Goal: Task Accomplishment & Management: Manage account settings

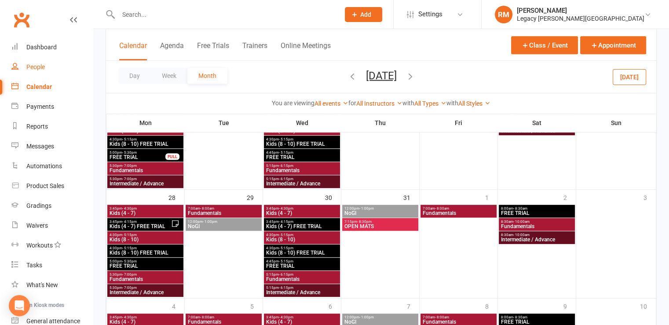
click at [34, 69] on div "People" at bounding box center [35, 66] width 18 height 7
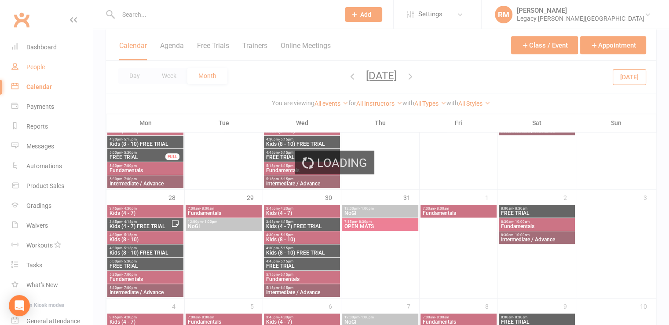
select select "100"
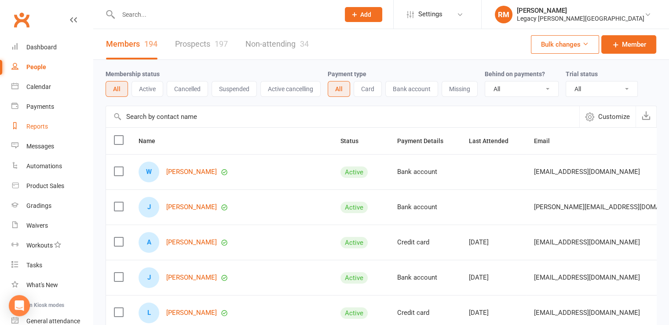
click at [45, 131] on link "Reports" at bounding box center [51, 127] width 81 height 20
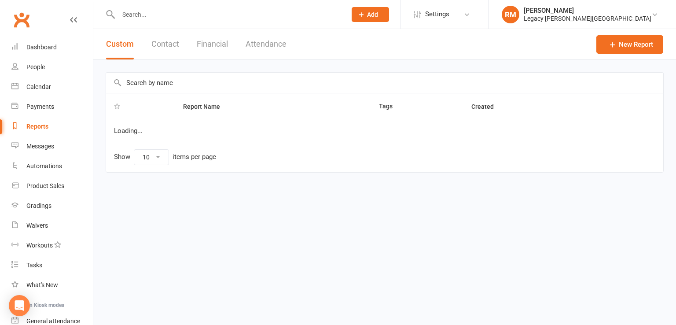
select select "100"
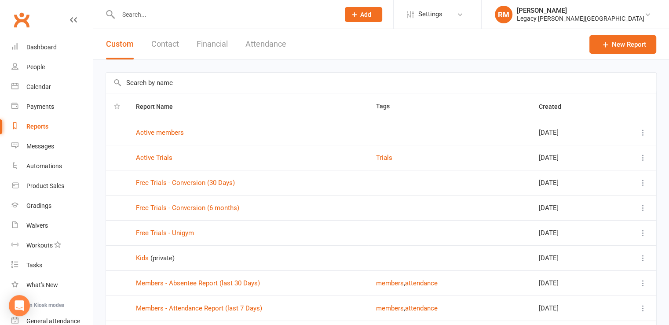
click at [218, 42] on button "Financial" at bounding box center [212, 44] width 31 height 30
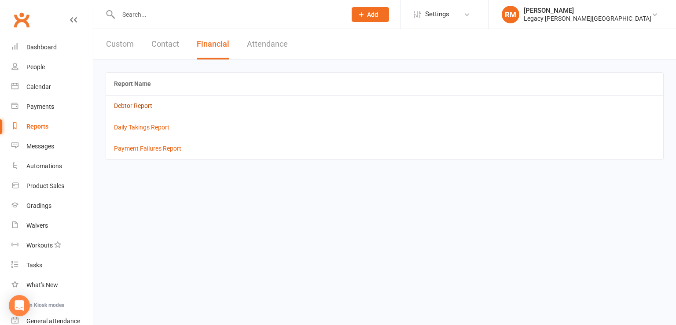
click at [142, 108] on td "Debtor Report" at bounding box center [384, 105] width 557 height 21
click at [142, 108] on link "Debtor Report" at bounding box center [133, 105] width 38 height 7
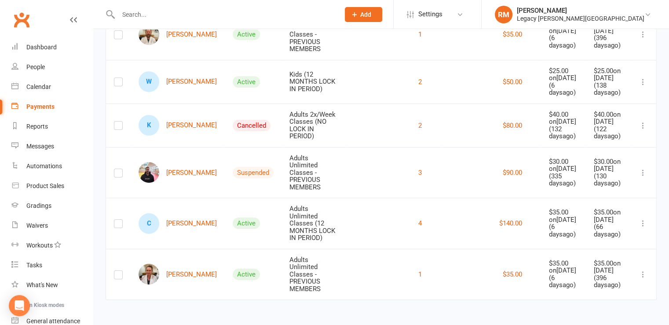
scroll to position [192, 0]
click at [188, 213] on link "C [PERSON_NAME]" at bounding box center [178, 223] width 78 height 21
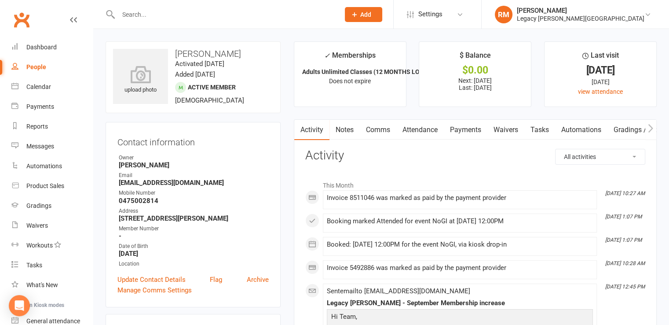
click at [472, 126] on link "Payments" at bounding box center [466, 130] width 44 height 20
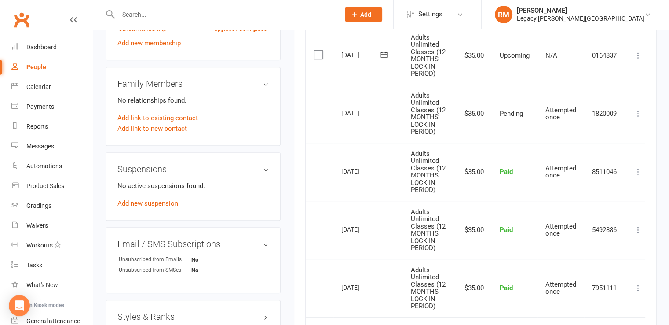
scroll to position [389, 0]
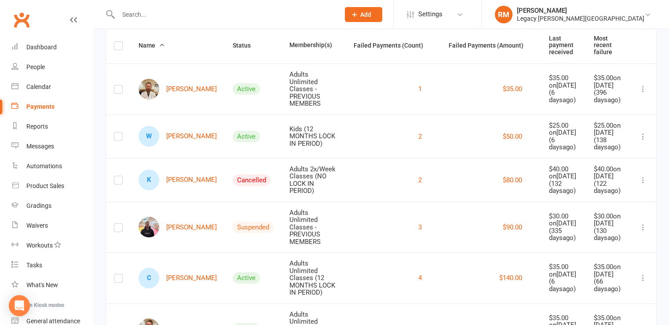
scroll to position [91, 0]
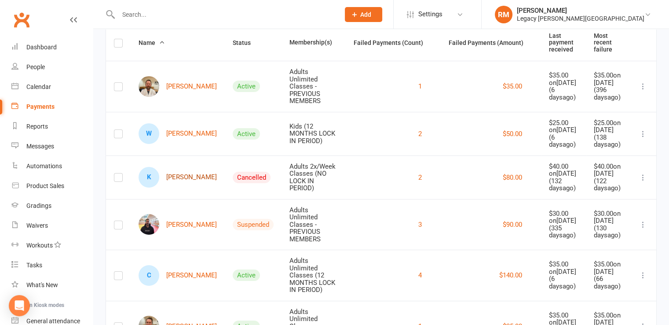
click at [187, 187] on link "K [PERSON_NAME]" at bounding box center [178, 177] width 78 height 21
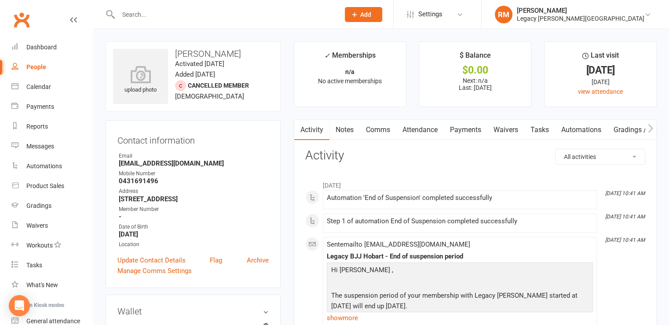
click at [458, 128] on link "Payments" at bounding box center [466, 130] width 44 height 20
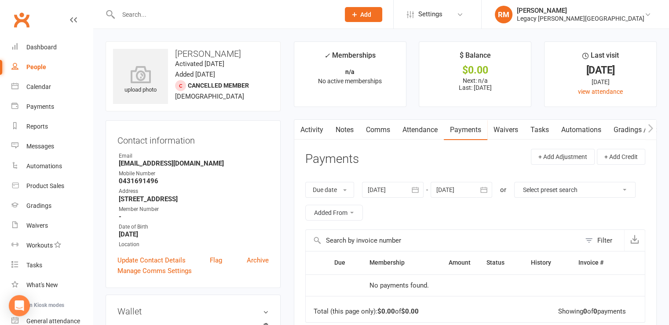
scroll to position [107, 0]
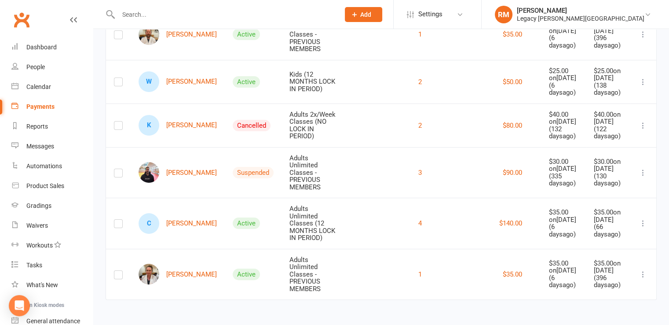
scroll to position [187, 0]
click at [196, 221] on link "C [PERSON_NAME]" at bounding box center [178, 223] width 78 height 21
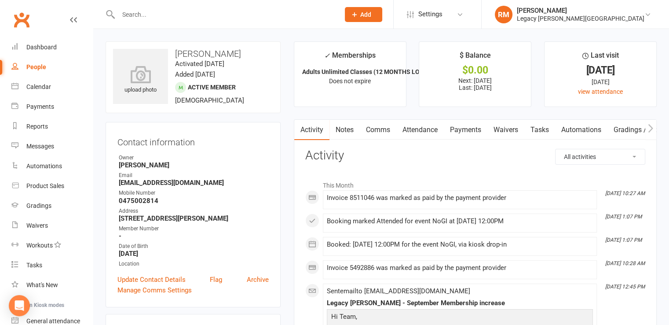
click at [475, 127] on link "Payments" at bounding box center [466, 130] width 44 height 20
